Goal: Information Seeking & Learning: Learn about a topic

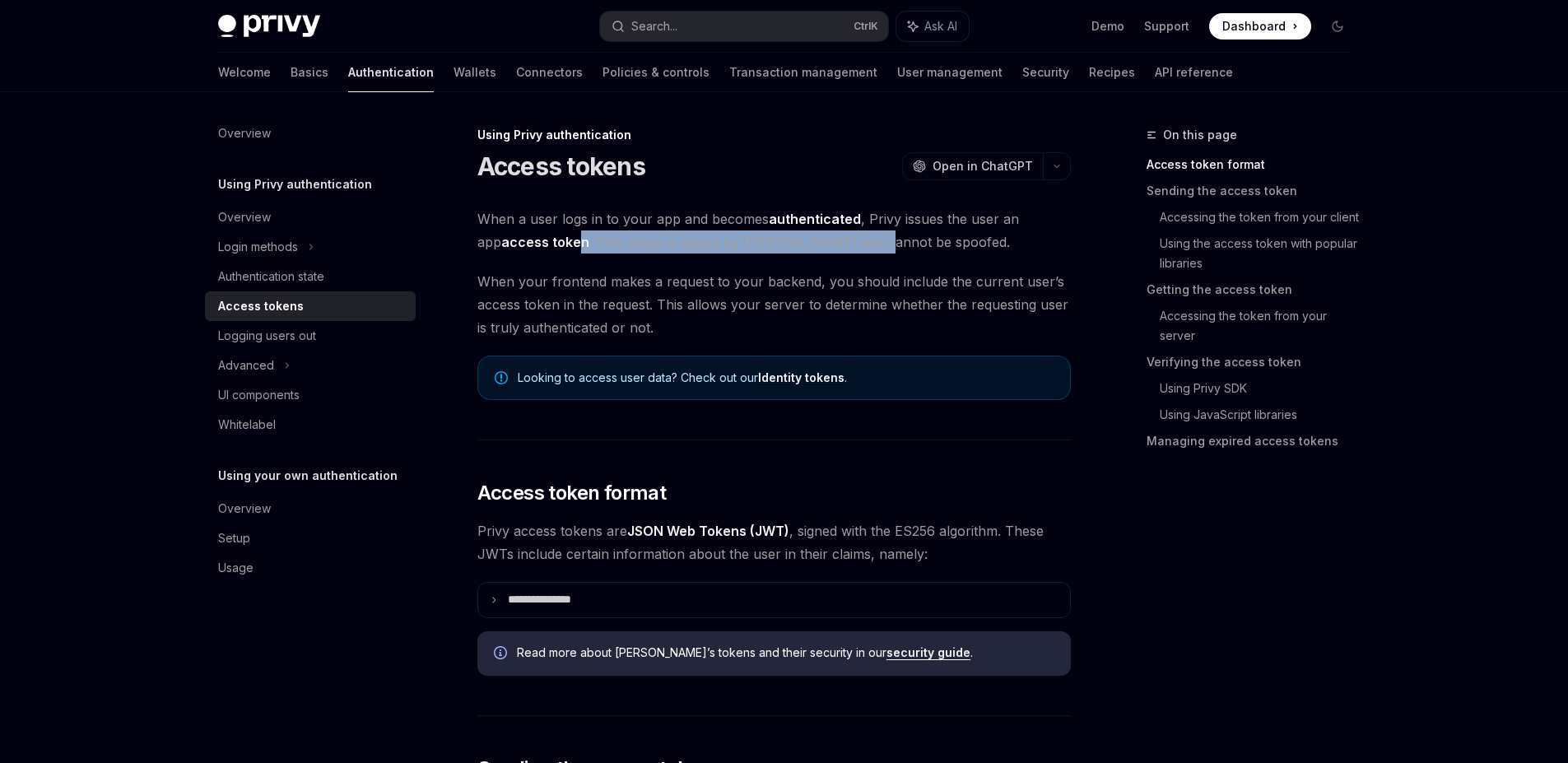
drag, startPoint x: 551, startPoint y: 238, endPoint x: 836, endPoint y: 247, distance: 285.1
click at [836, 247] on span "When a user logs in to your app and becomes authenticated , Privy issues the us…" at bounding box center [774, 230] width 594 height 46
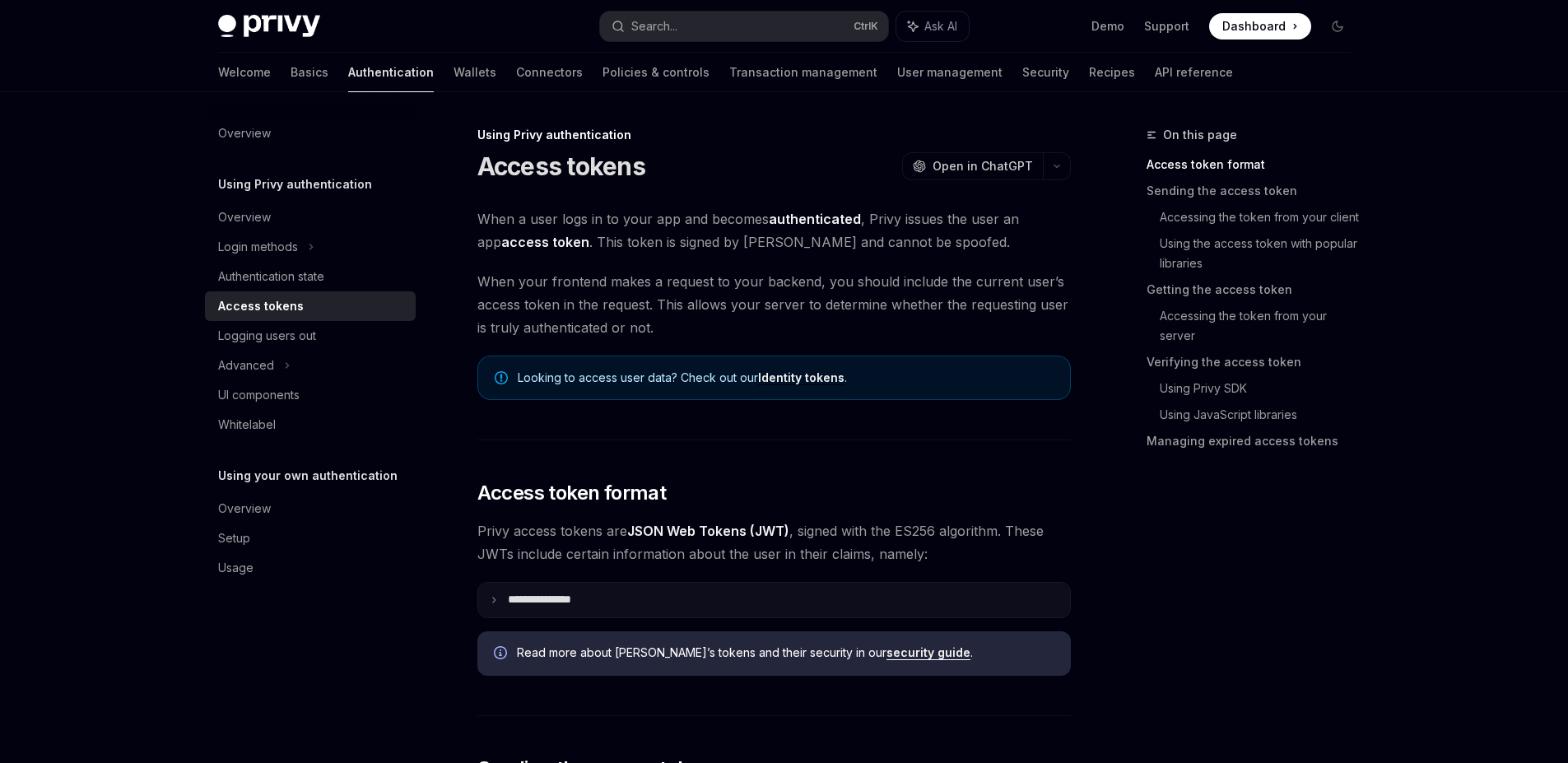
click at [488, 601] on summary "**********" at bounding box center [774, 600] width 592 height 34
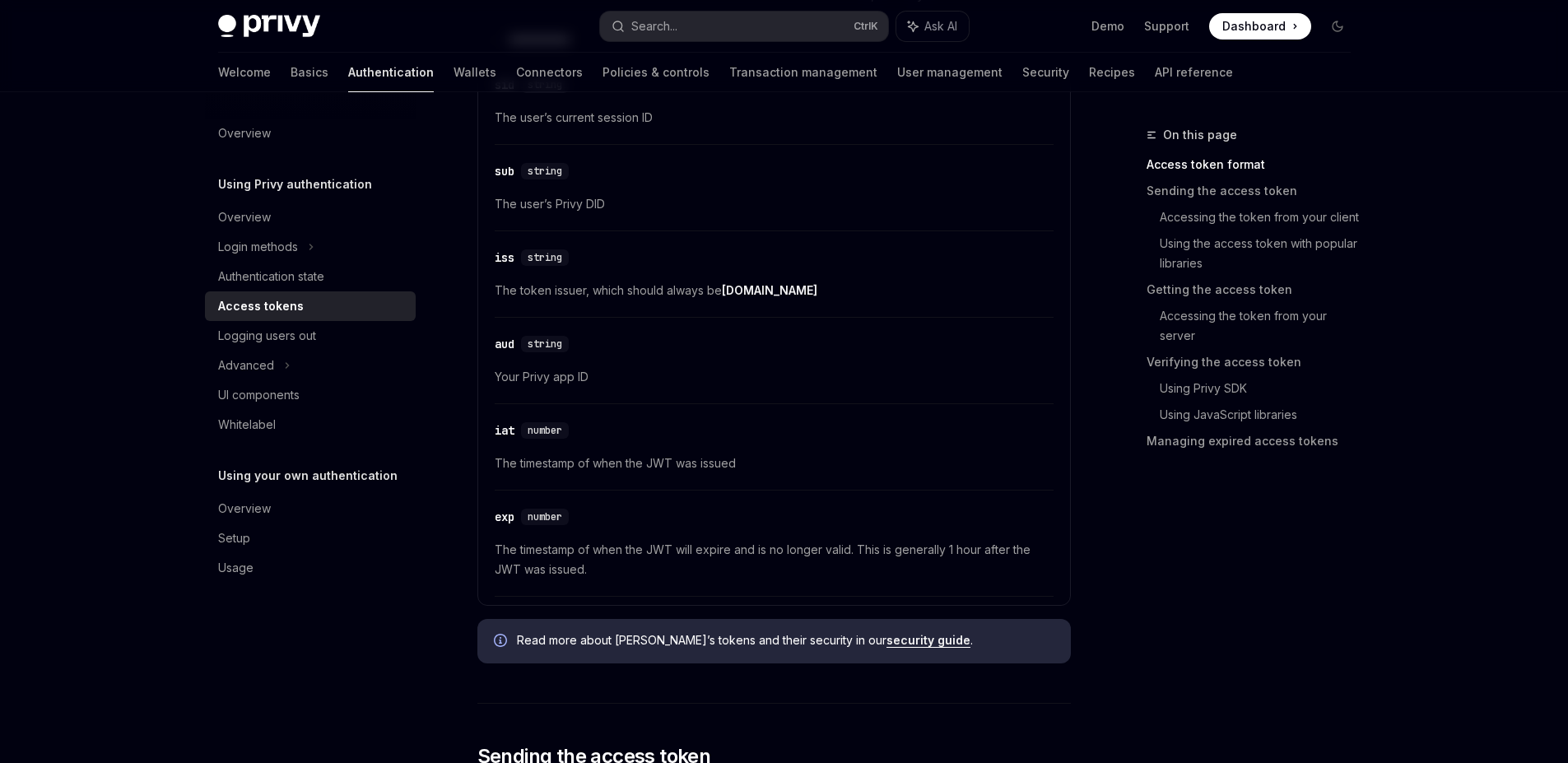
scroll to position [593, 0]
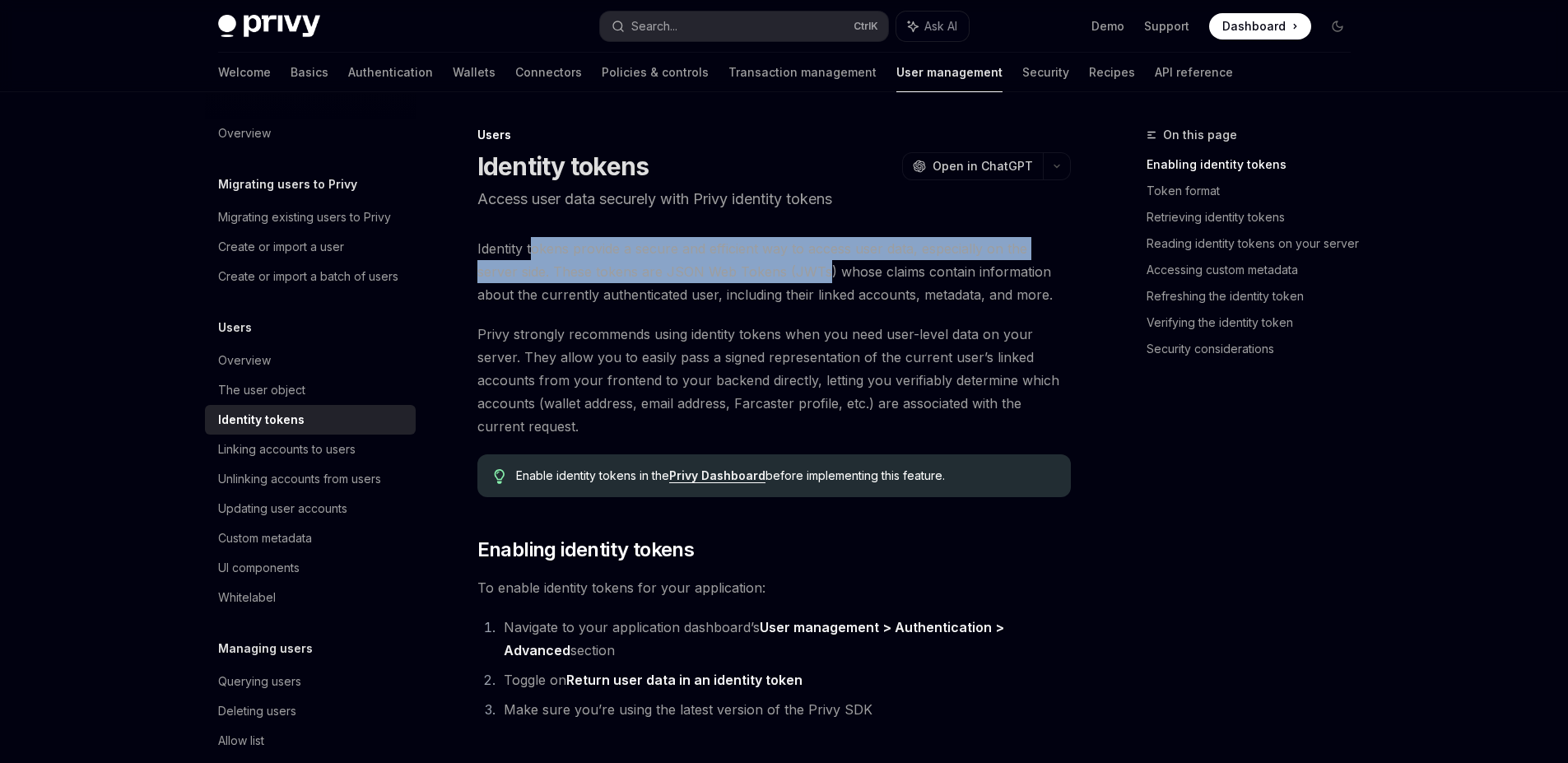
drag, startPoint x: 534, startPoint y: 251, endPoint x: 782, endPoint y: 262, distance: 248.2
click at [782, 262] on span "Identity tokens provide a secure and efficient way to access user data, especia…" at bounding box center [774, 272] width 594 height 69
click at [651, 271] on span "Identity tokens provide a secure and efficient way to access user data, especia…" at bounding box center [774, 272] width 594 height 69
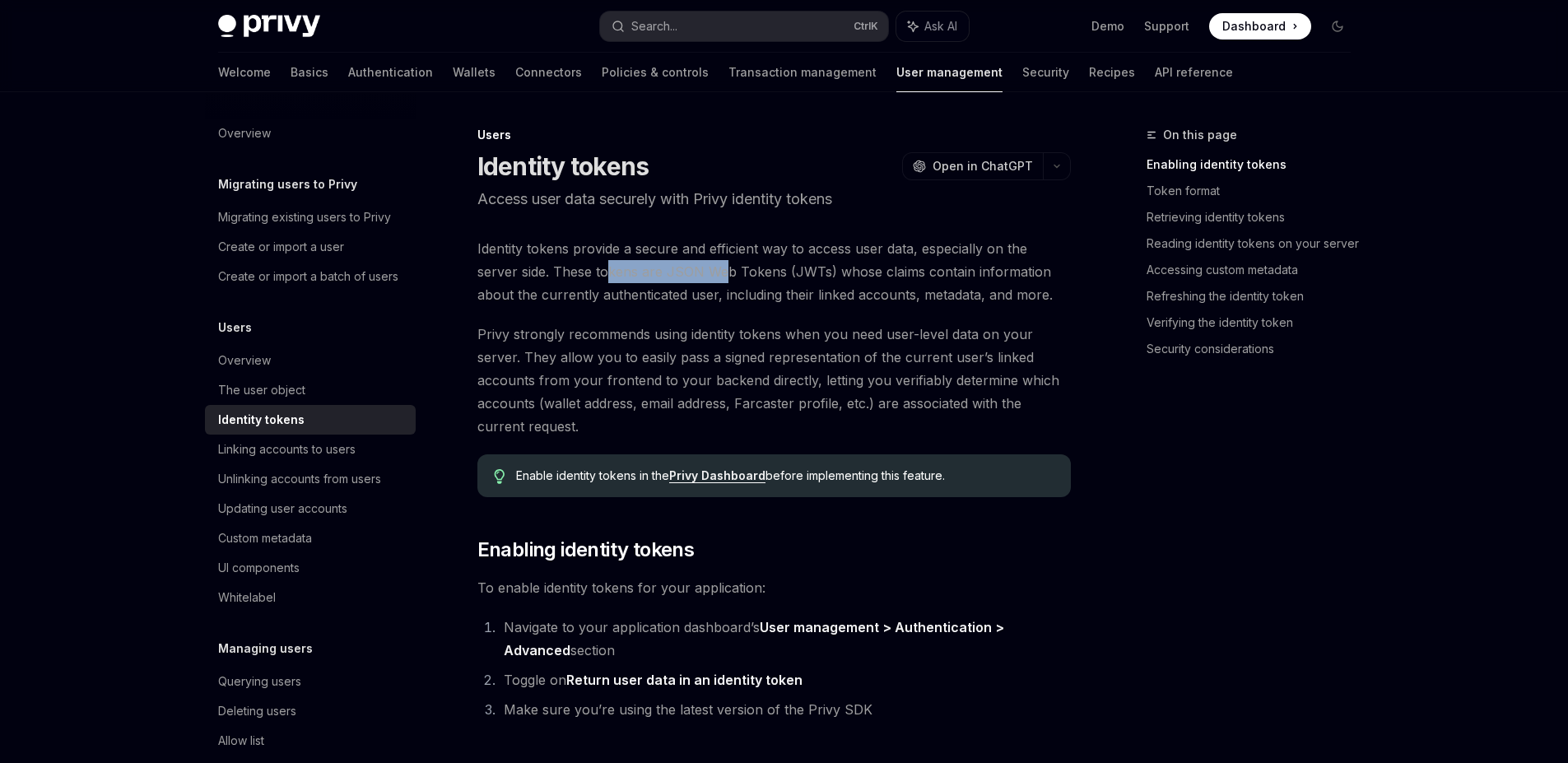
drag, startPoint x: 565, startPoint y: 270, endPoint x: 727, endPoint y: 283, distance: 162.5
click at [684, 270] on span "Identity tokens provide a secure and efficient way to access user data, especia…" at bounding box center [774, 272] width 594 height 69
click at [772, 302] on span "Identity tokens provide a secure and efficient way to access user data, especia…" at bounding box center [774, 272] width 594 height 69
drag, startPoint x: 518, startPoint y: 292, endPoint x: 693, endPoint y: 293, distance: 175.0
click at [693, 293] on span "Identity tokens provide a secure and efficient way to access user data, especia…" at bounding box center [774, 272] width 594 height 69
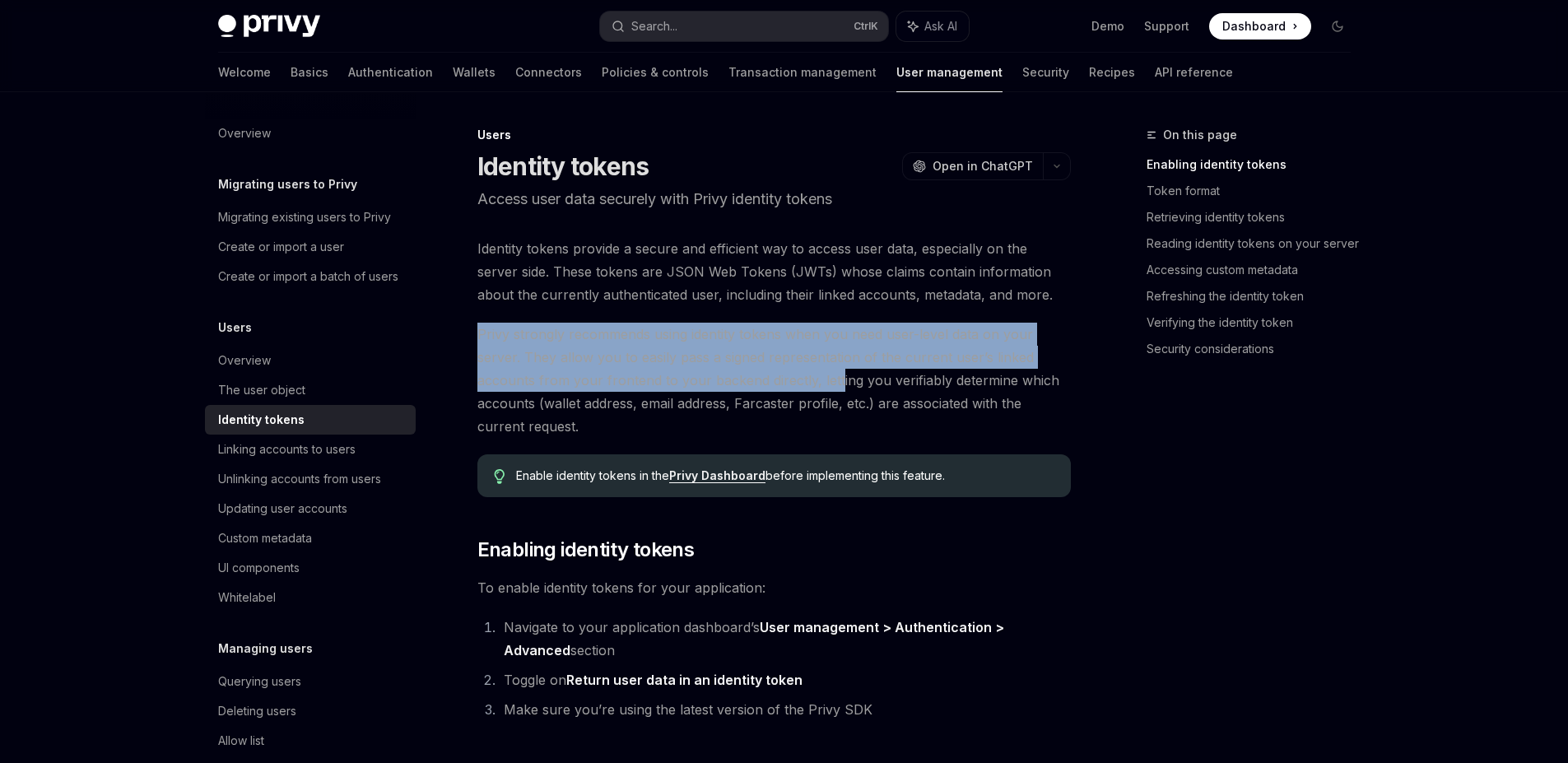
drag, startPoint x: 478, startPoint y: 333, endPoint x: 834, endPoint y: 392, distance: 360.9
click at [834, 392] on span "Privy strongly recommends using identity tokens when you need user-level data o…" at bounding box center [774, 380] width 594 height 115
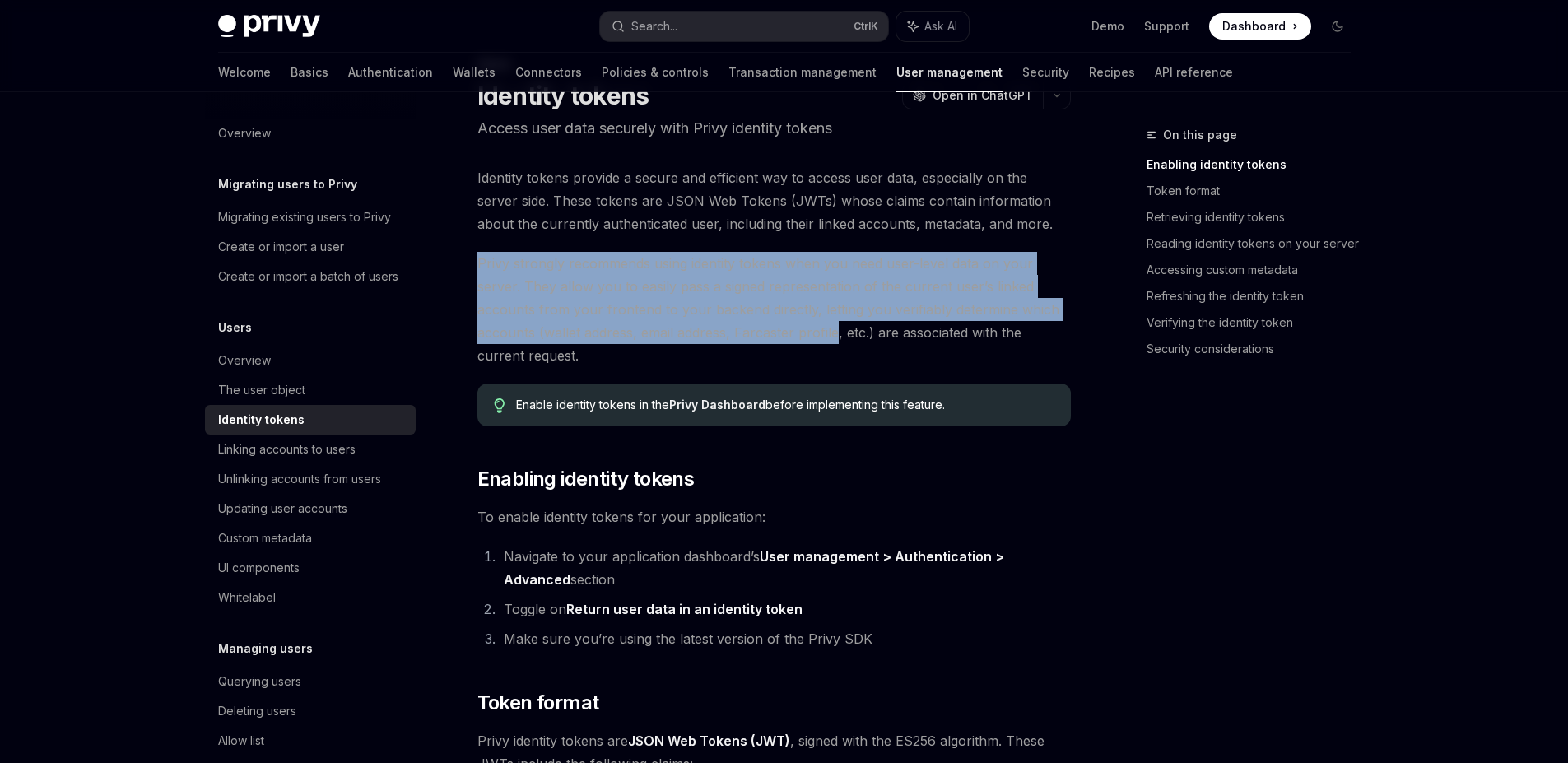
scroll to position [395, 0]
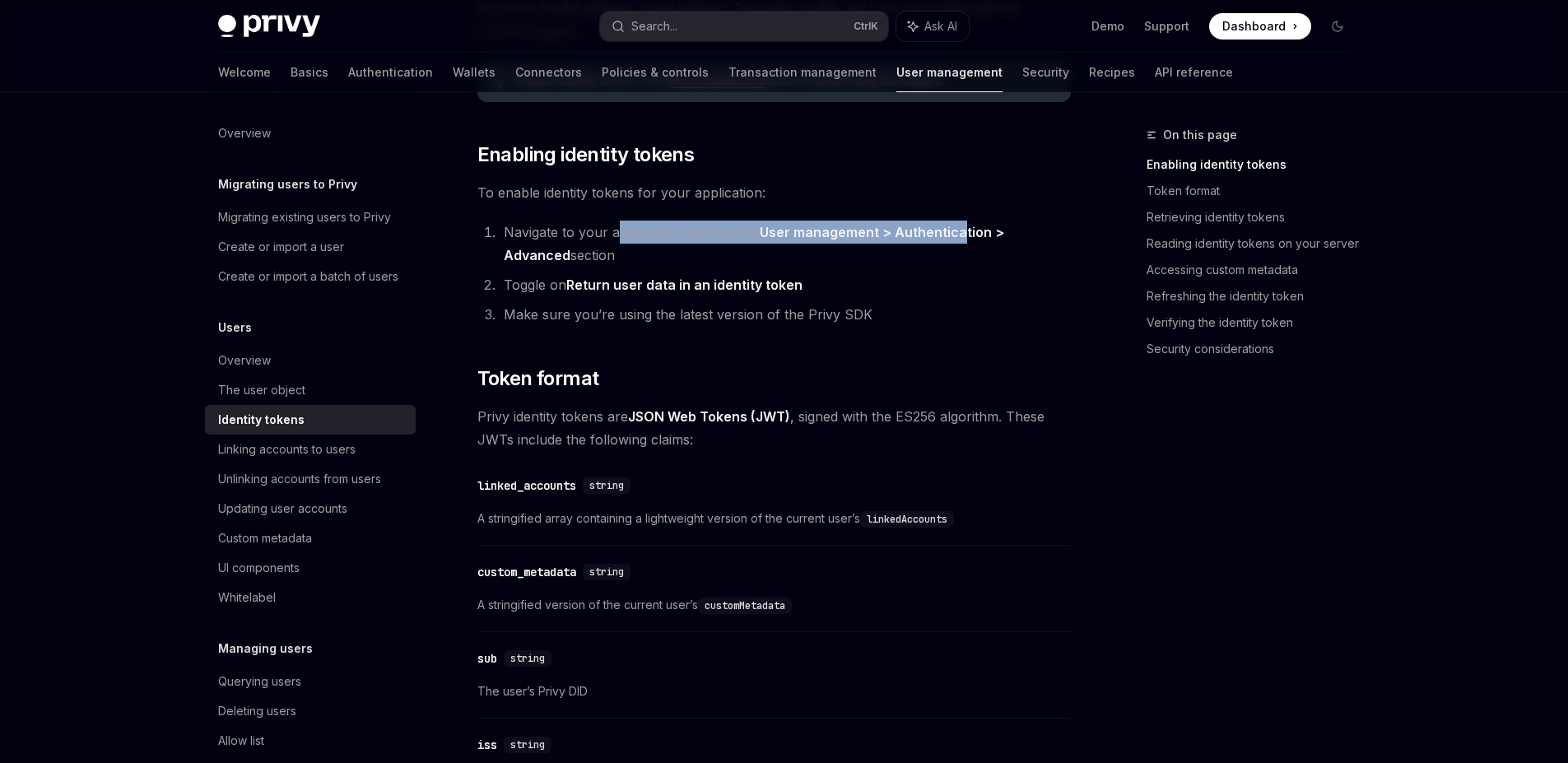
drag, startPoint x: 662, startPoint y: 235, endPoint x: 964, endPoint y: 232, distance: 302.0
click at [964, 232] on li "Navigate to your application dashboard’s User management > Authentication > Adv…" at bounding box center [785, 243] width 572 height 46
click at [602, 271] on ol "Navigate to your application dashboard’s User management > Authentication > Adv…" at bounding box center [774, 273] width 594 height 106
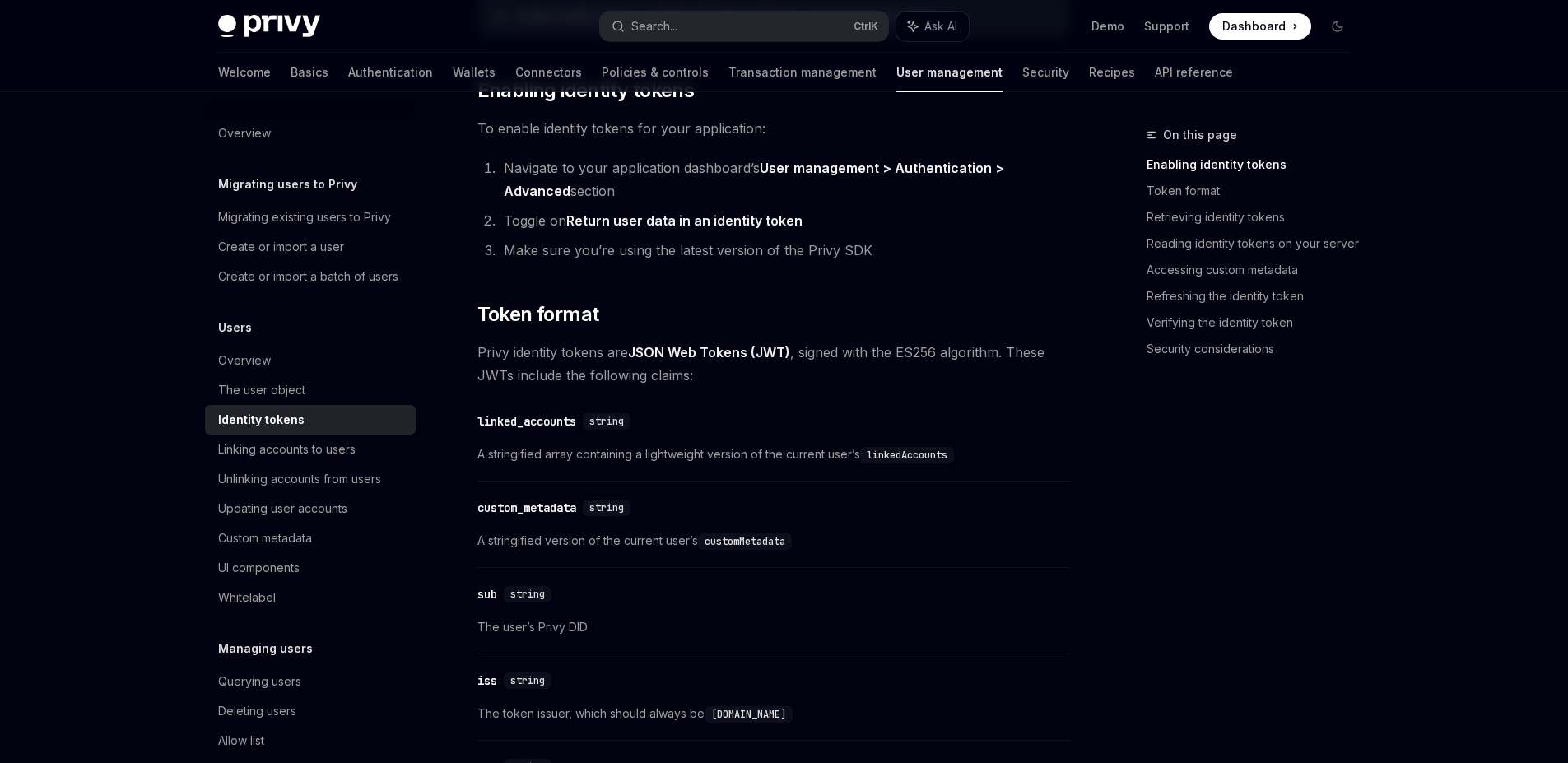
scroll to position [593, 0]
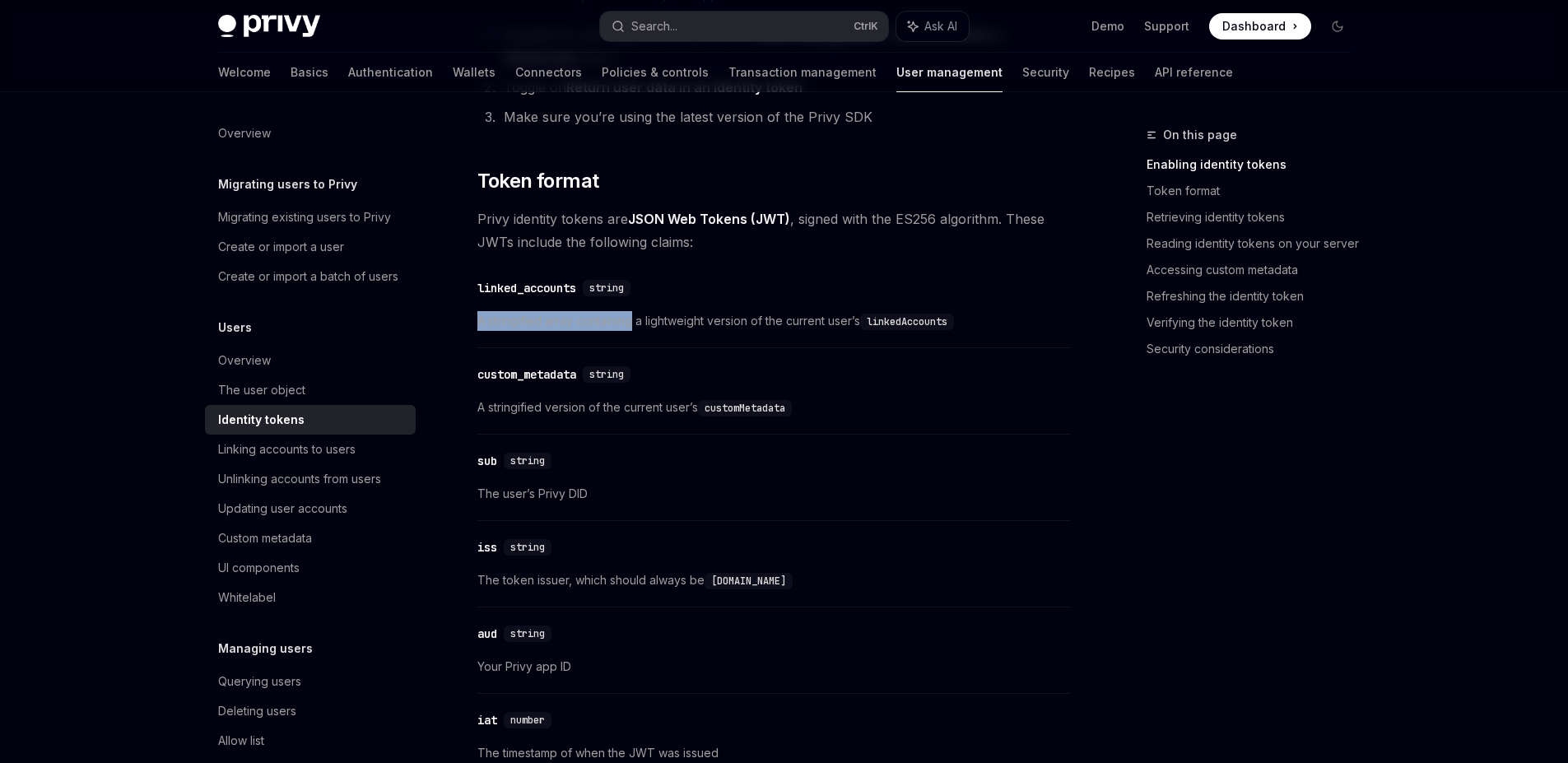
drag, startPoint x: 475, startPoint y: 318, endPoint x: 636, endPoint y: 318, distance: 161.0
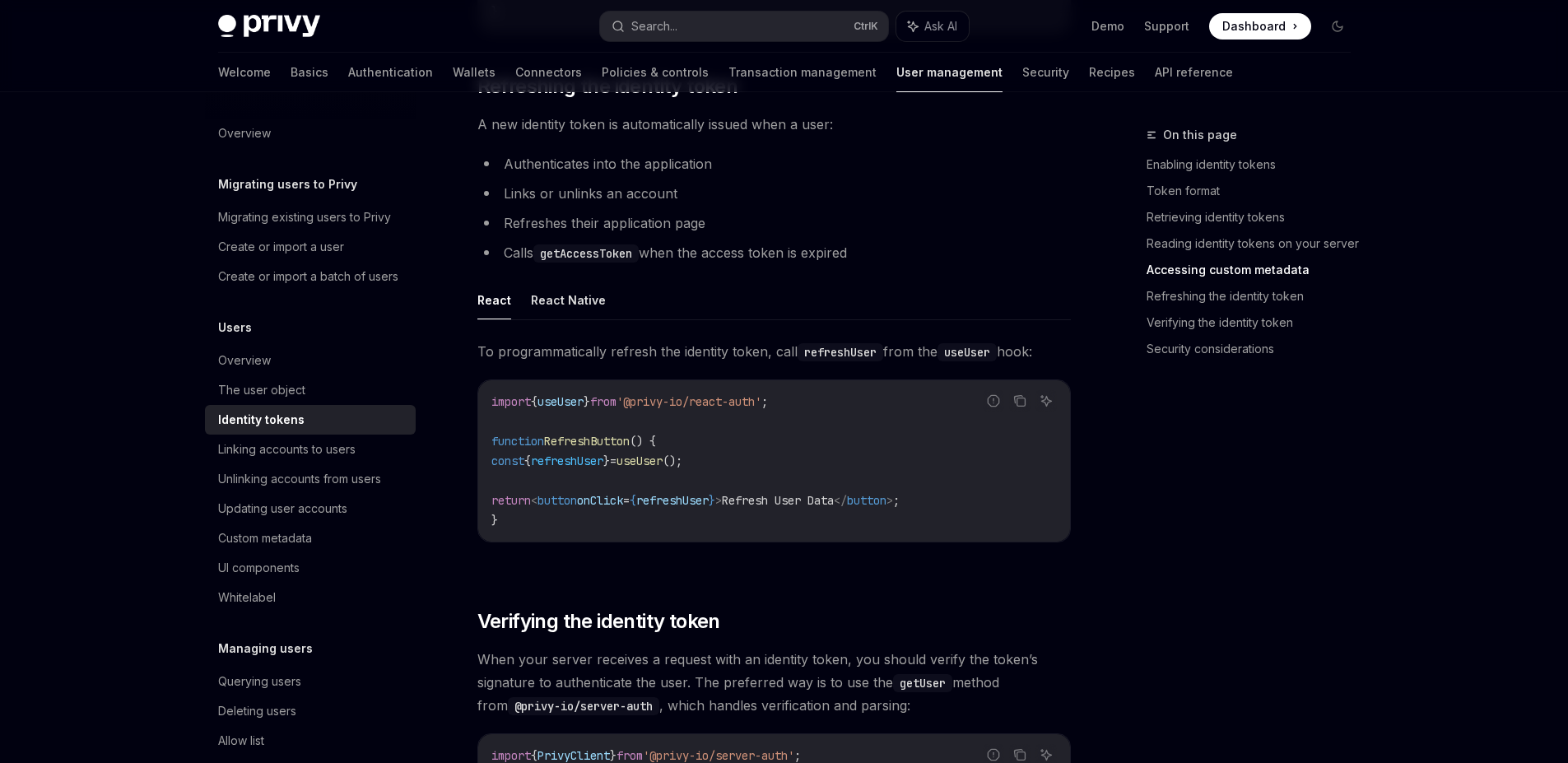
scroll to position [3852, 0]
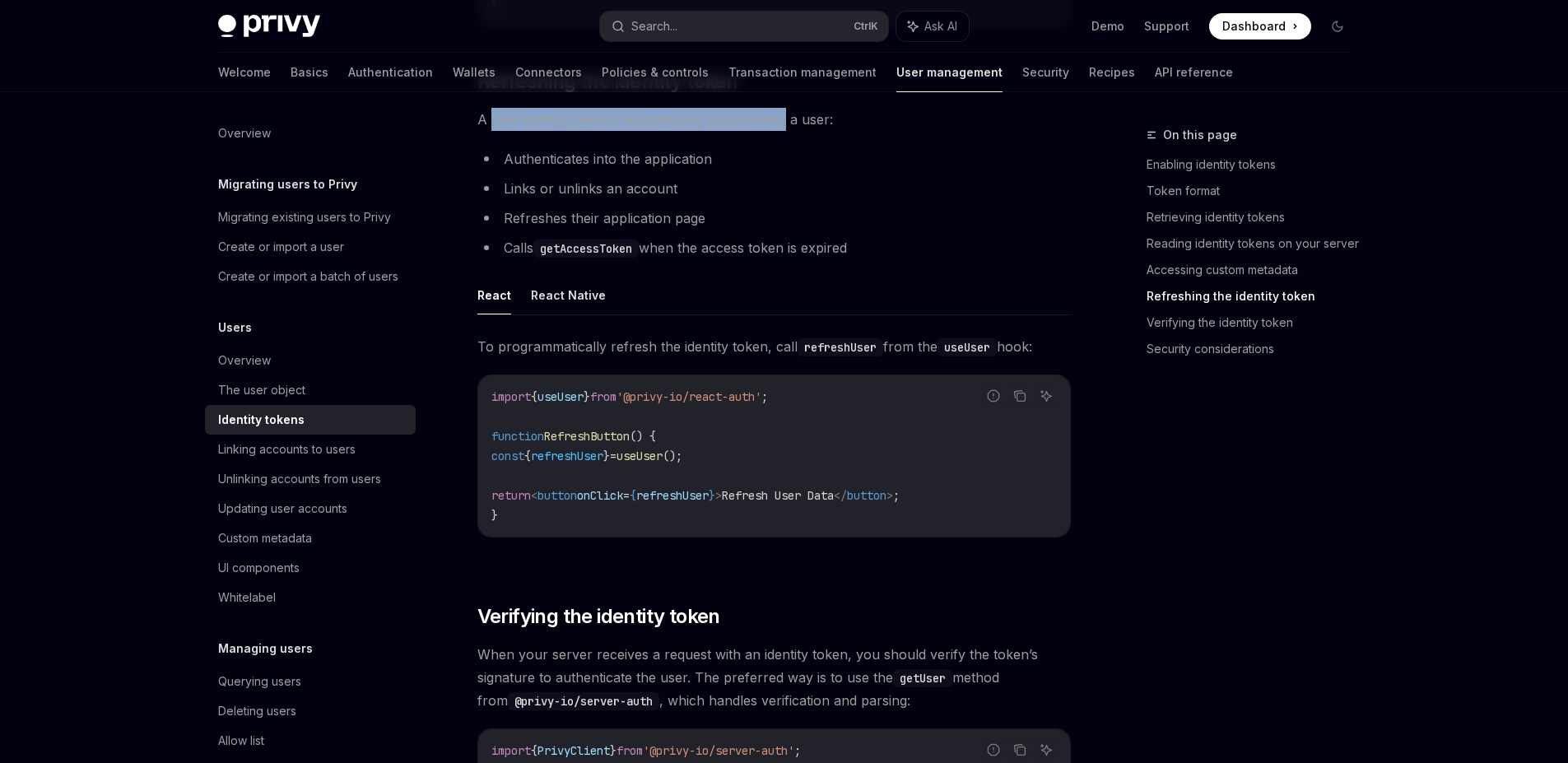
drag, startPoint x: 488, startPoint y: 127, endPoint x: 787, endPoint y: 131, distance: 299.0
click at [787, 131] on span "A new identity token is automatically issued when a user:" at bounding box center [774, 119] width 594 height 23
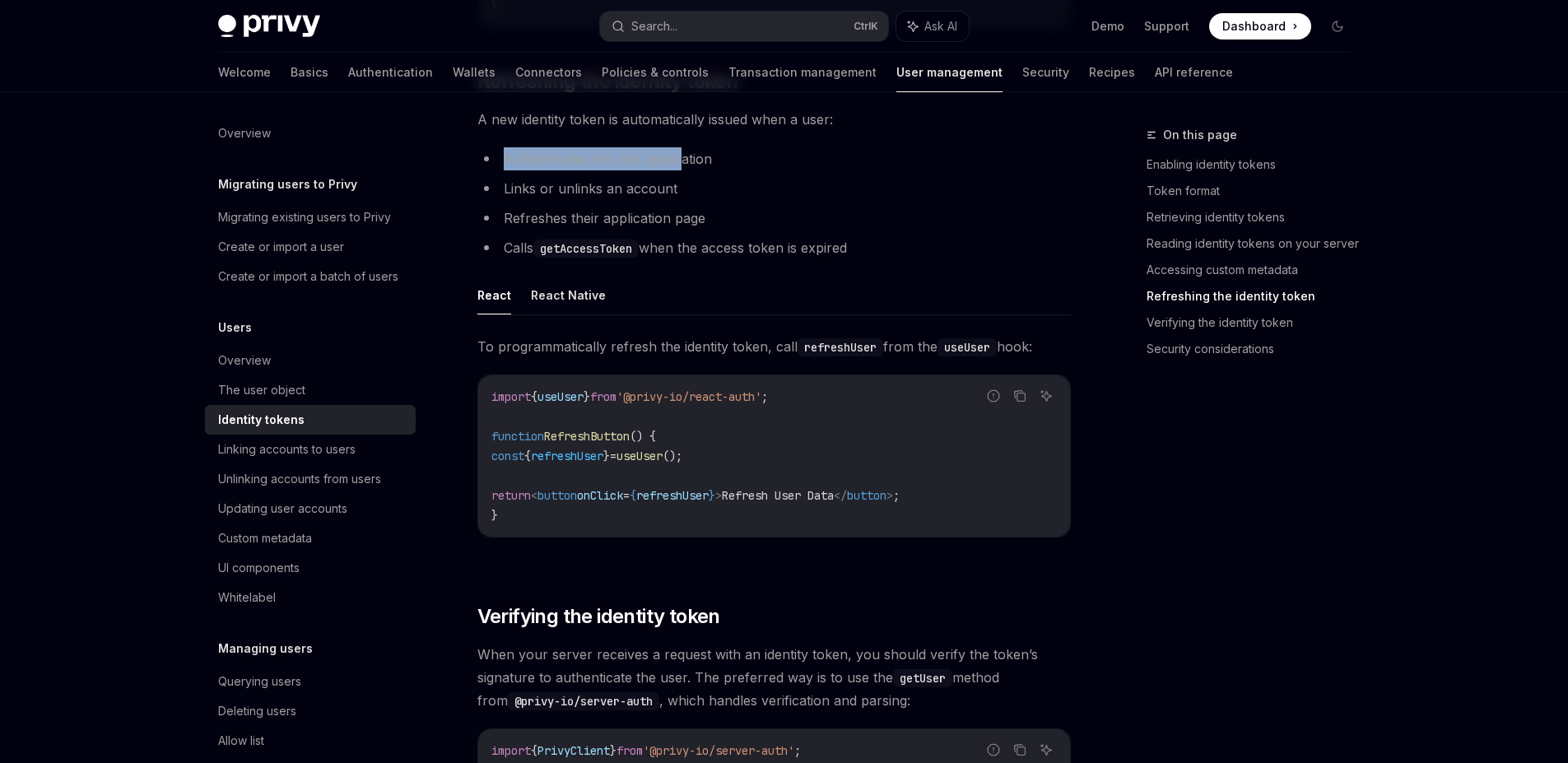
drag, startPoint x: 503, startPoint y: 166, endPoint x: 685, endPoint y: 163, distance: 182.0
click at [685, 163] on li "Authenticates into the application" at bounding box center [774, 158] width 594 height 23
drag, startPoint x: 502, startPoint y: 192, endPoint x: 700, endPoint y: 192, distance: 198.0
click at [700, 192] on li "Links or unlinks an account" at bounding box center [774, 188] width 594 height 23
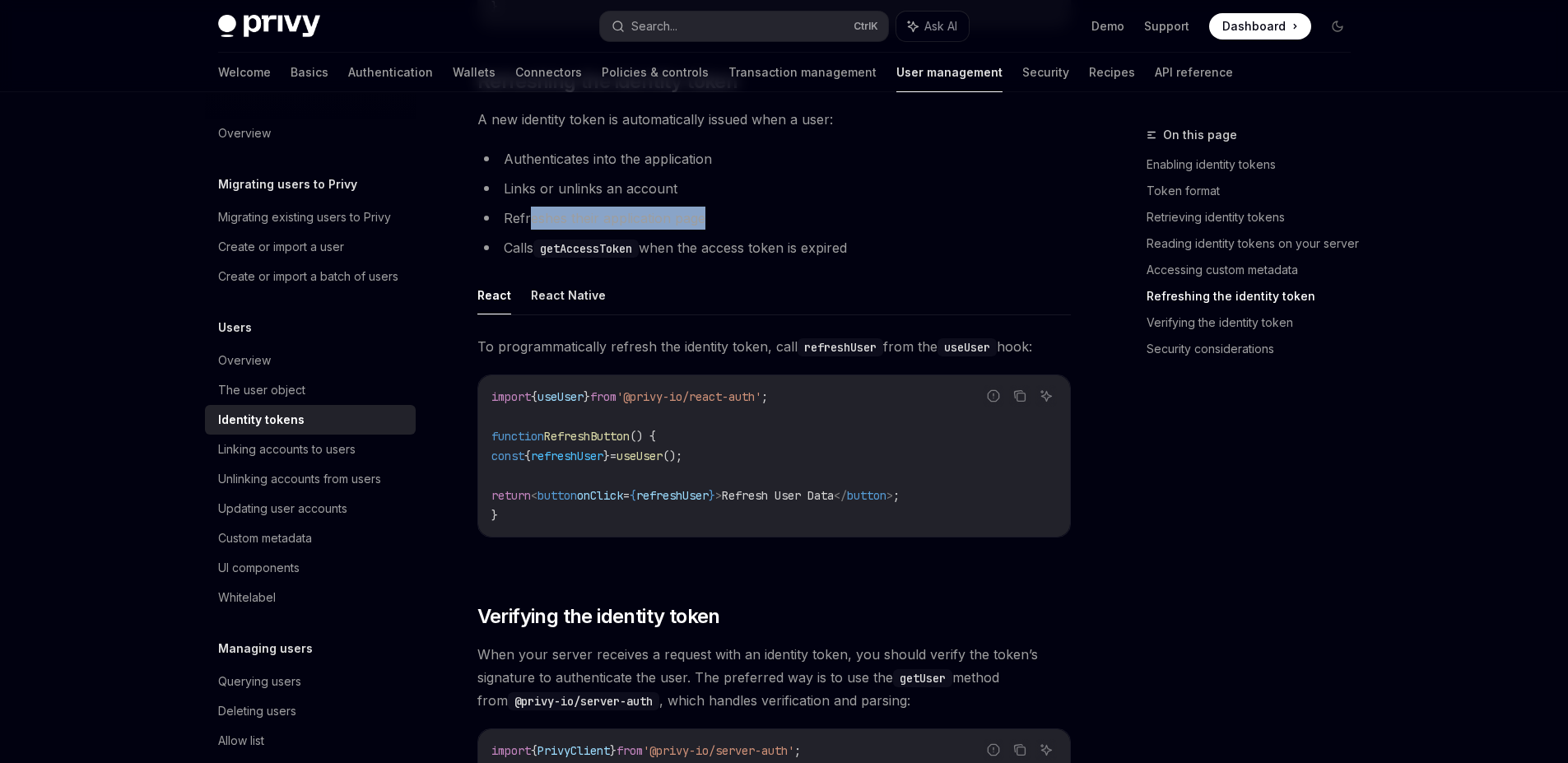
drag, startPoint x: 527, startPoint y: 219, endPoint x: 740, endPoint y: 225, distance: 213.1
click at [729, 220] on li "Refreshes their application page" at bounding box center [774, 217] width 594 height 23
click at [743, 226] on li "Refreshes their application page" at bounding box center [774, 217] width 594 height 23
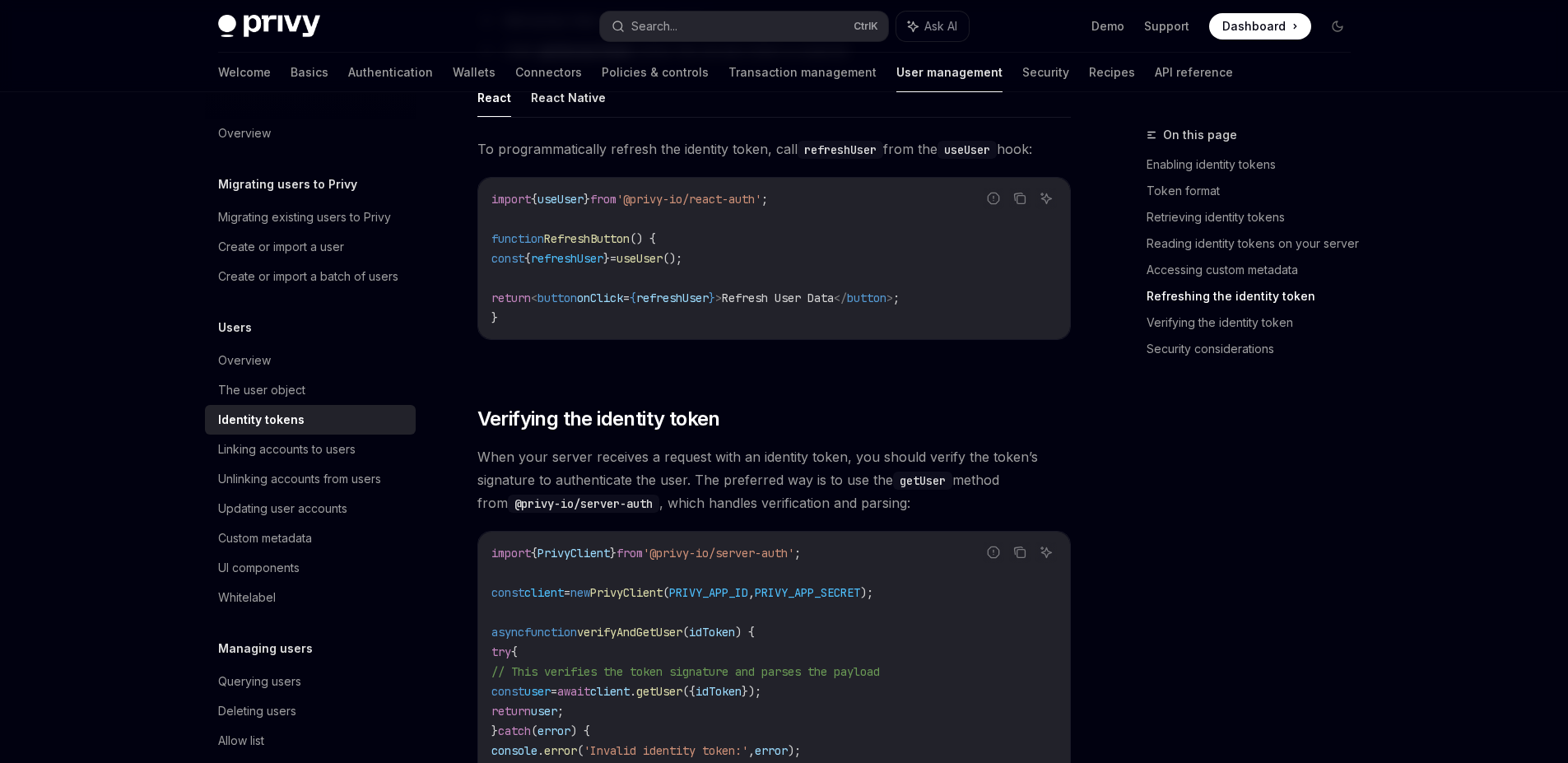
scroll to position [4148, 0]
